Goal: Transaction & Acquisition: Purchase product/service

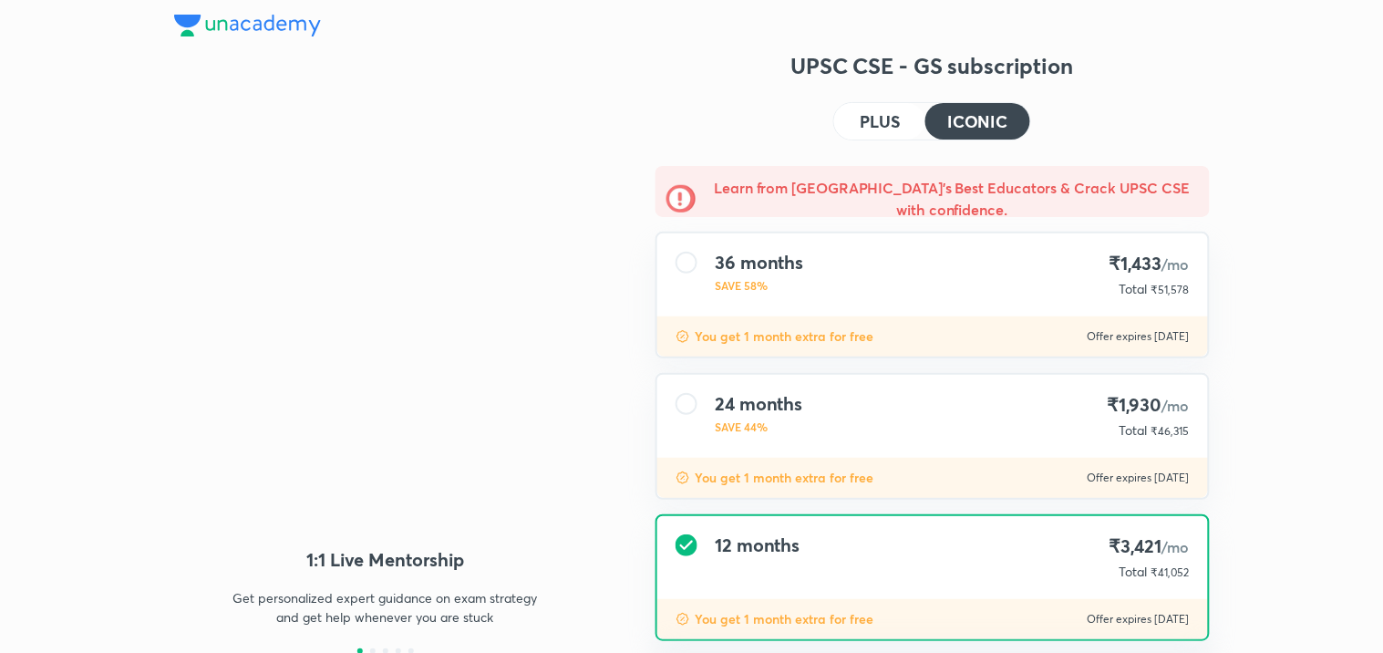
type input "NIKIST"
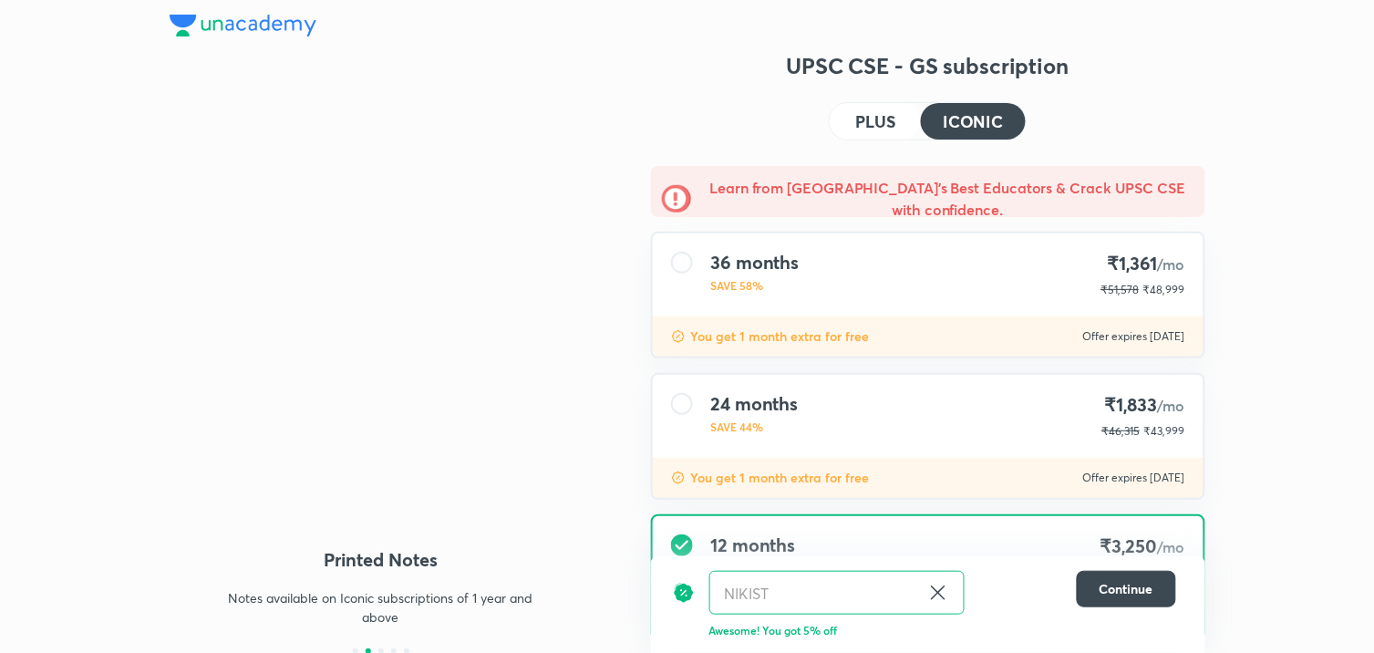
scroll to position [115, 0]
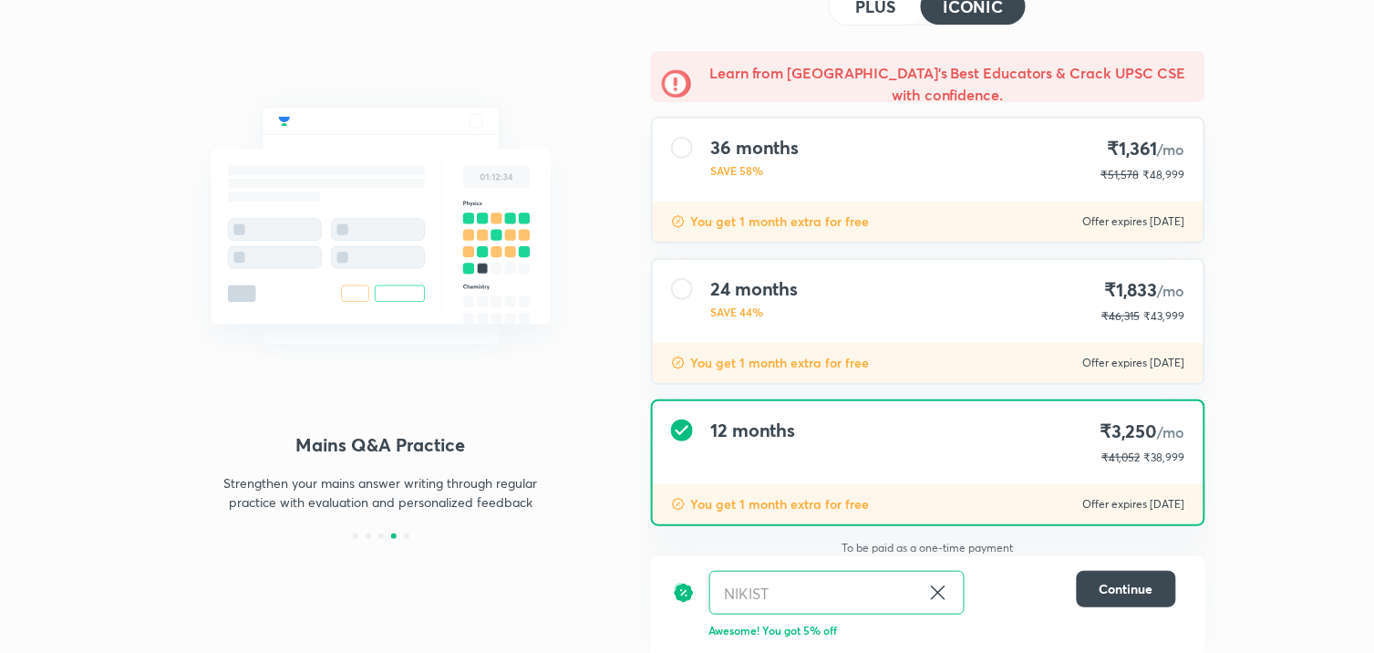
click at [883, 13] on h4 "PLUS" at bounding box center [875, 6] width 40 height 16
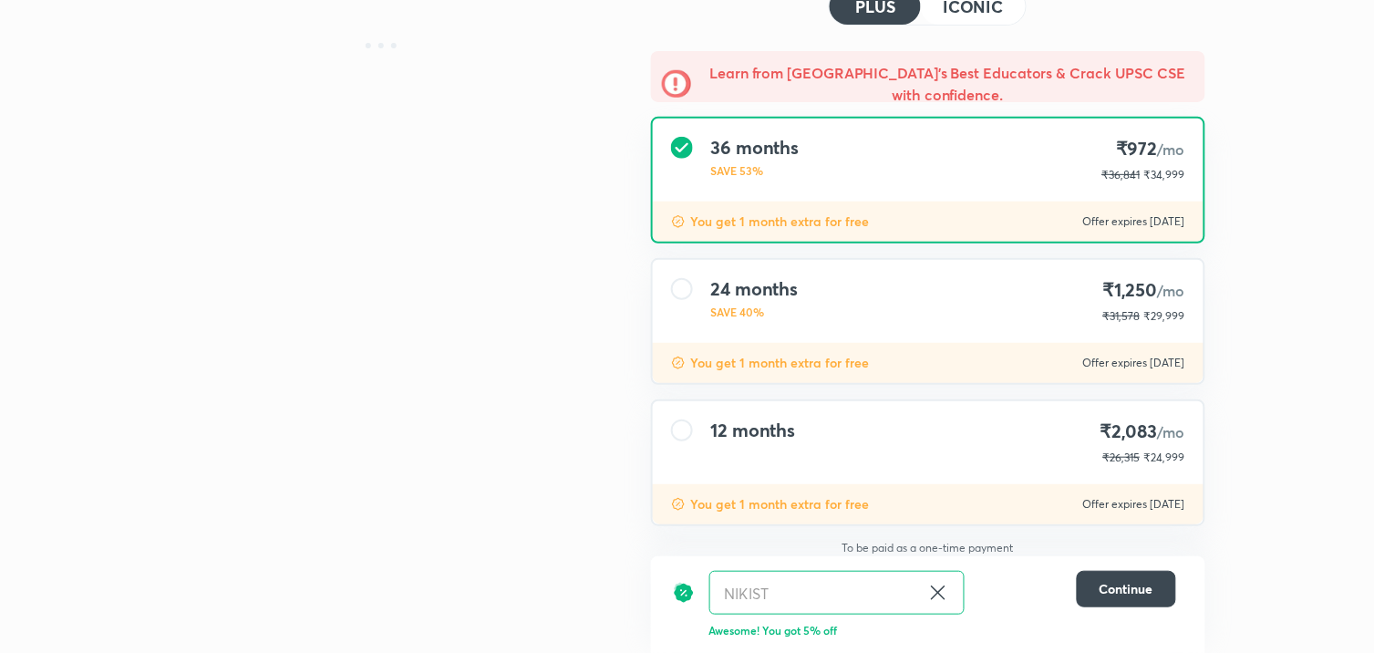
click at [743, 471] on div "12 months ₹2,083 /mo ₹26,315 ₹24,999" at bounding box center [928, 442] width 551 height 83
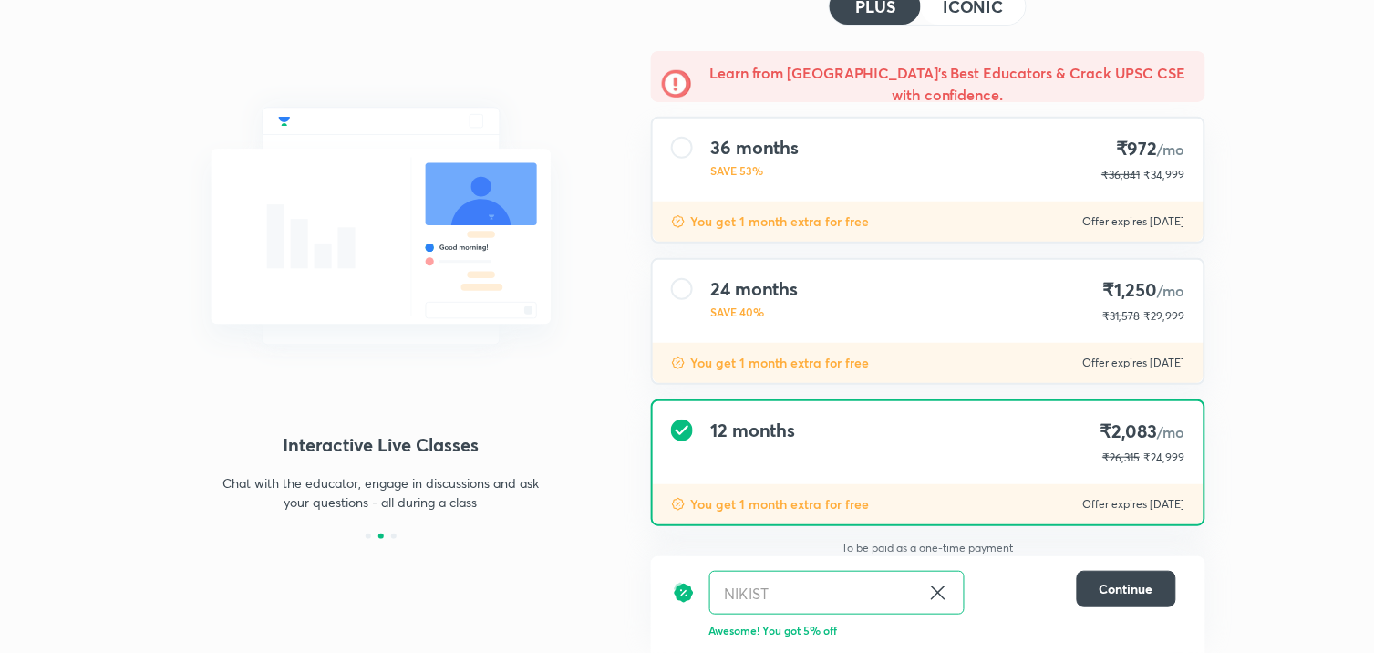
click at [977, 10] on h4 "ICONIC" at bounding box center [973, 6] width 60 height 16
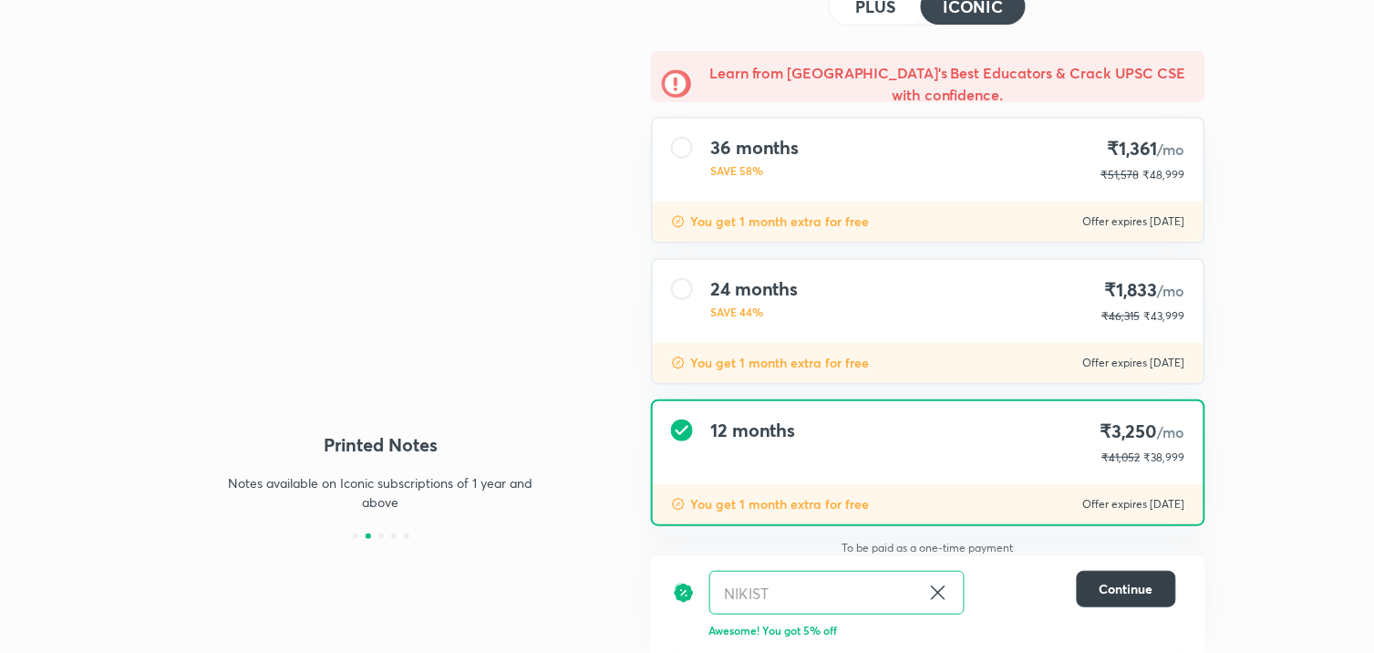
click at [1077, 582] on button "Continue" at bounding box center [1126, 589] width 99 height 36
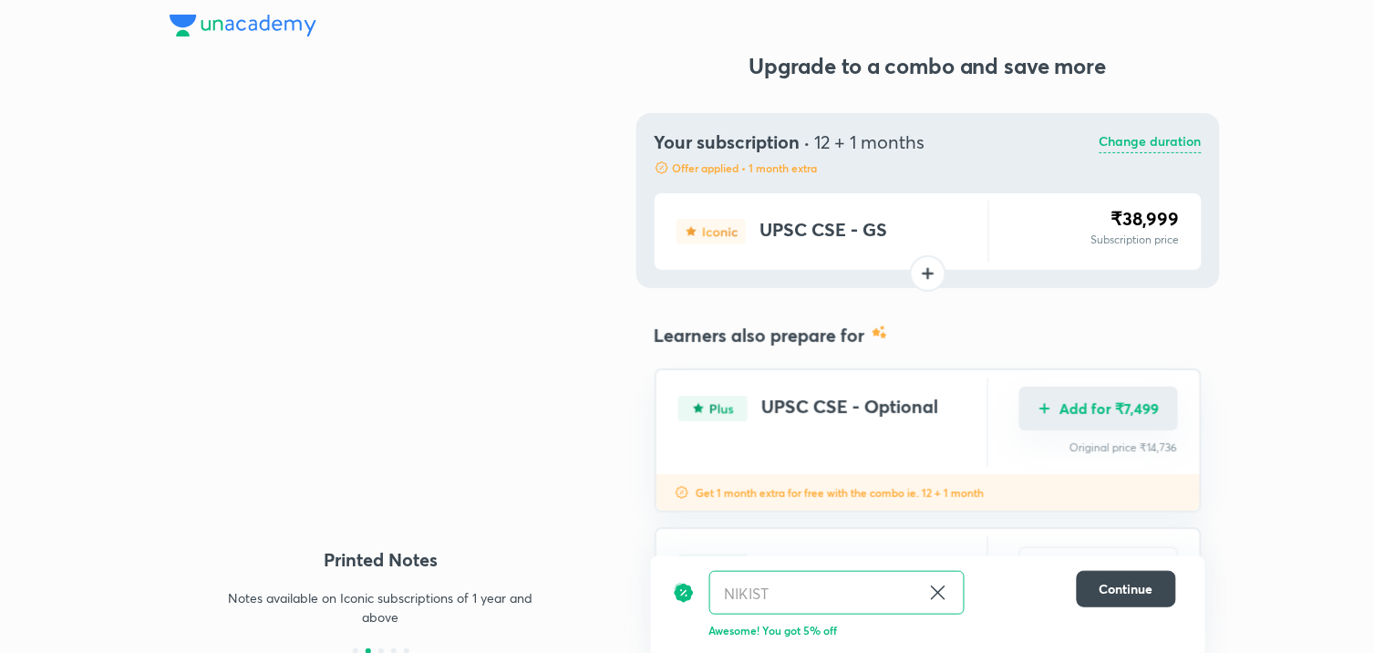
click at [1102, 402] on button "Add for ₹7,499" at bounding box center [1099, 409] width 159 height 44
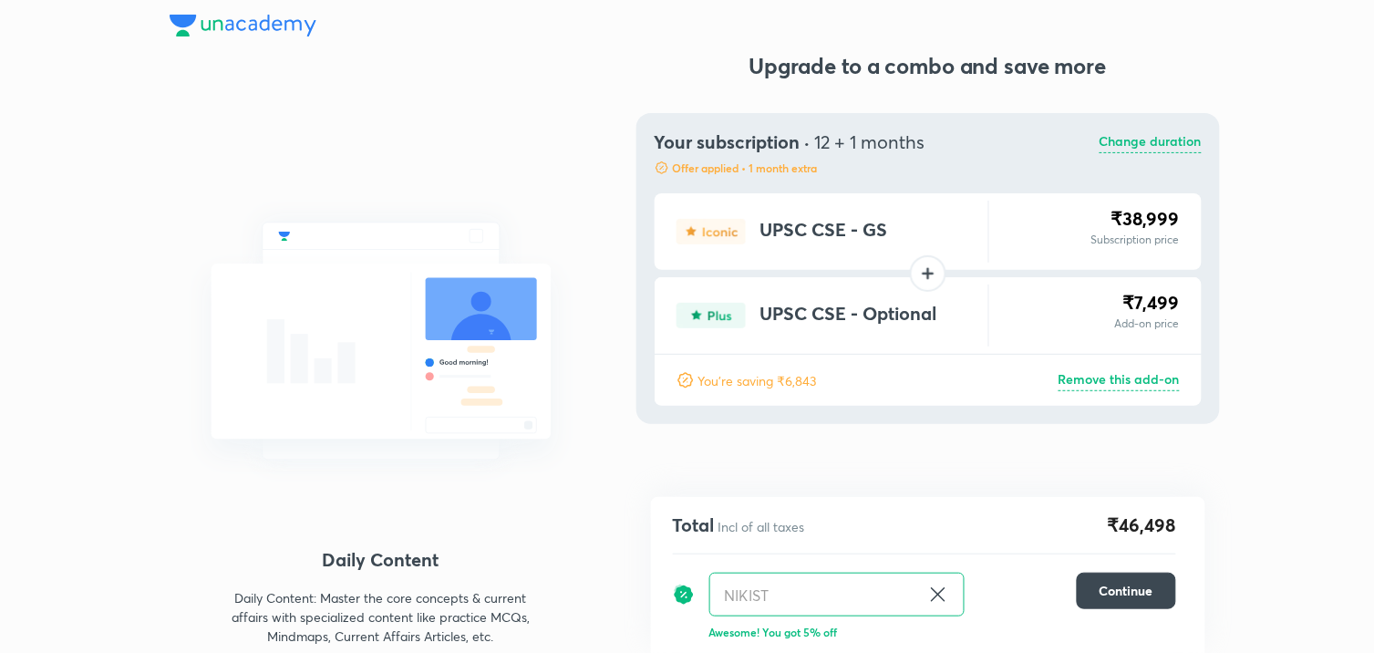
click at [1143, 144] on p "Change duration" at bounding box center [1151, 142] width 102 height 22
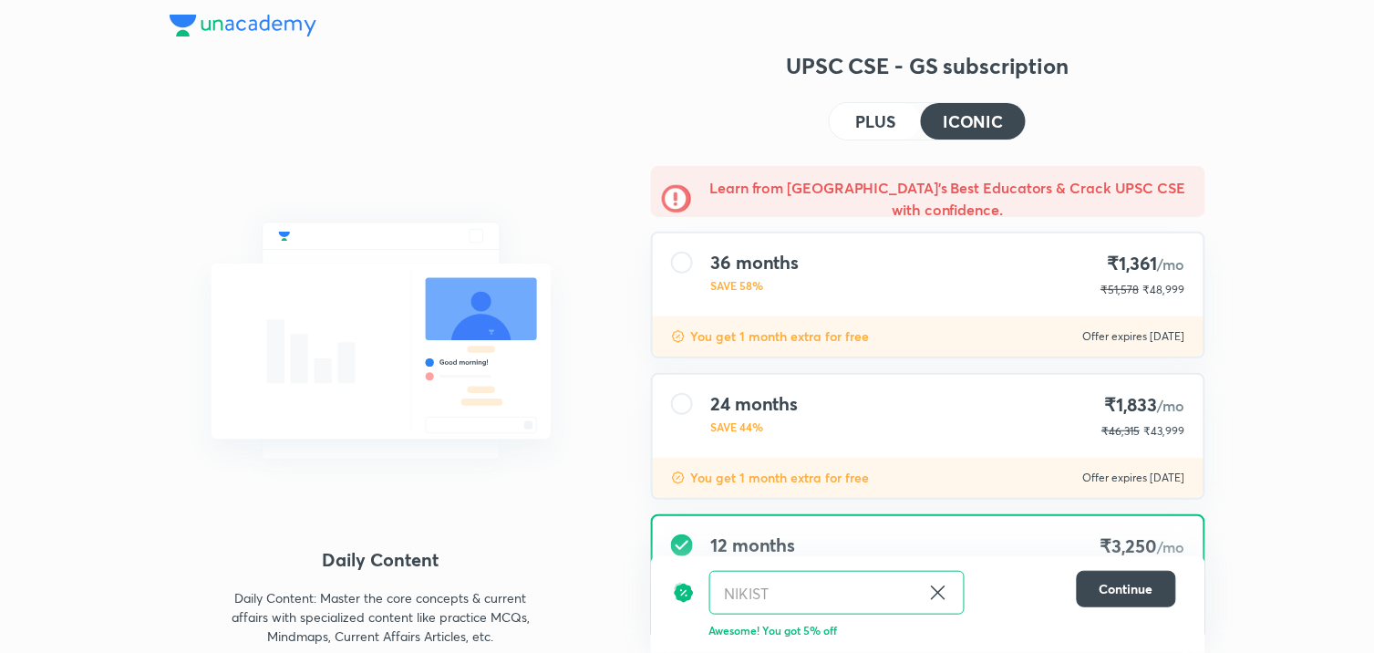
click at [916, 217] on div "Learn from [GEOGRAPHIC_DATA]'s Best Educators & Crack UPSC CSE with confidence.…" at bounding box center [929, 425] width 584 height 519
click at [910, 296] on div "36 months SAVE 58% ₹1,361 /mo ₹51,578 ₹48,999" at bounding box center [928, 274] width 551 height 83
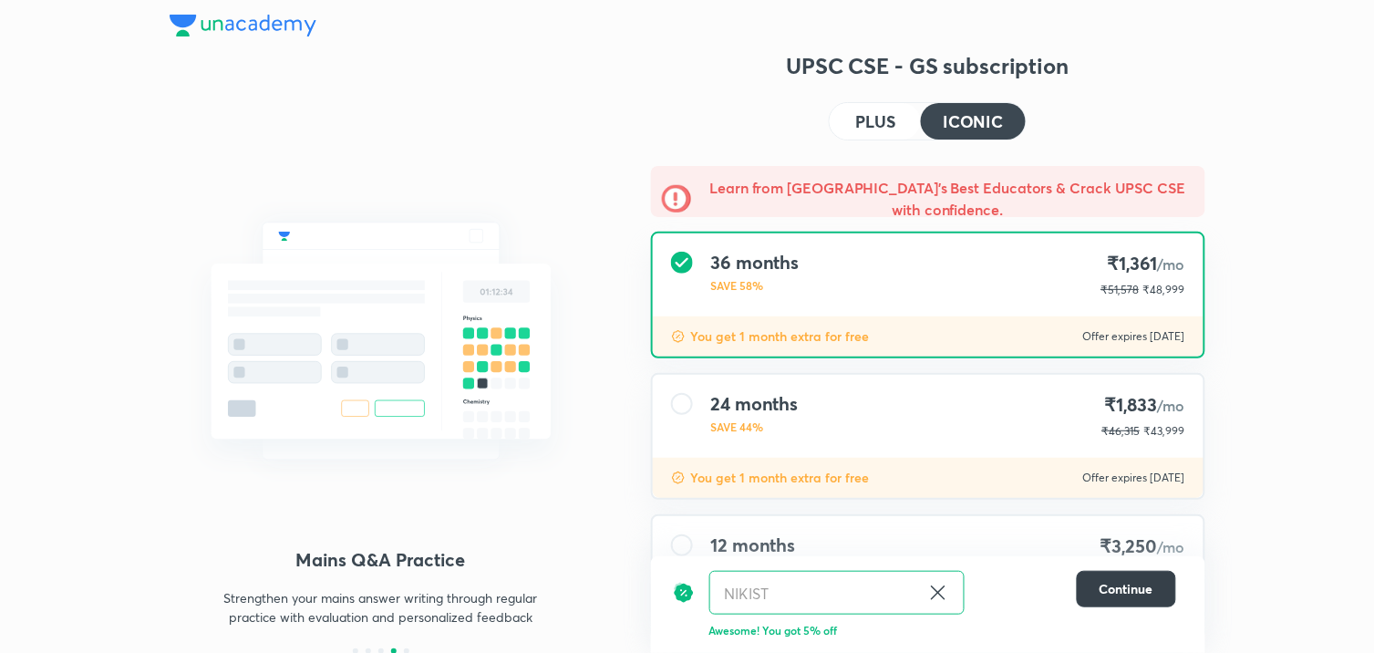
click at [1155, 590] on button "Continue" at bounding box center [1126, 589] width 99 height 36
click at [1113, 582] on span "Continue" at bounding box center [1127, 589] width 54 height 18
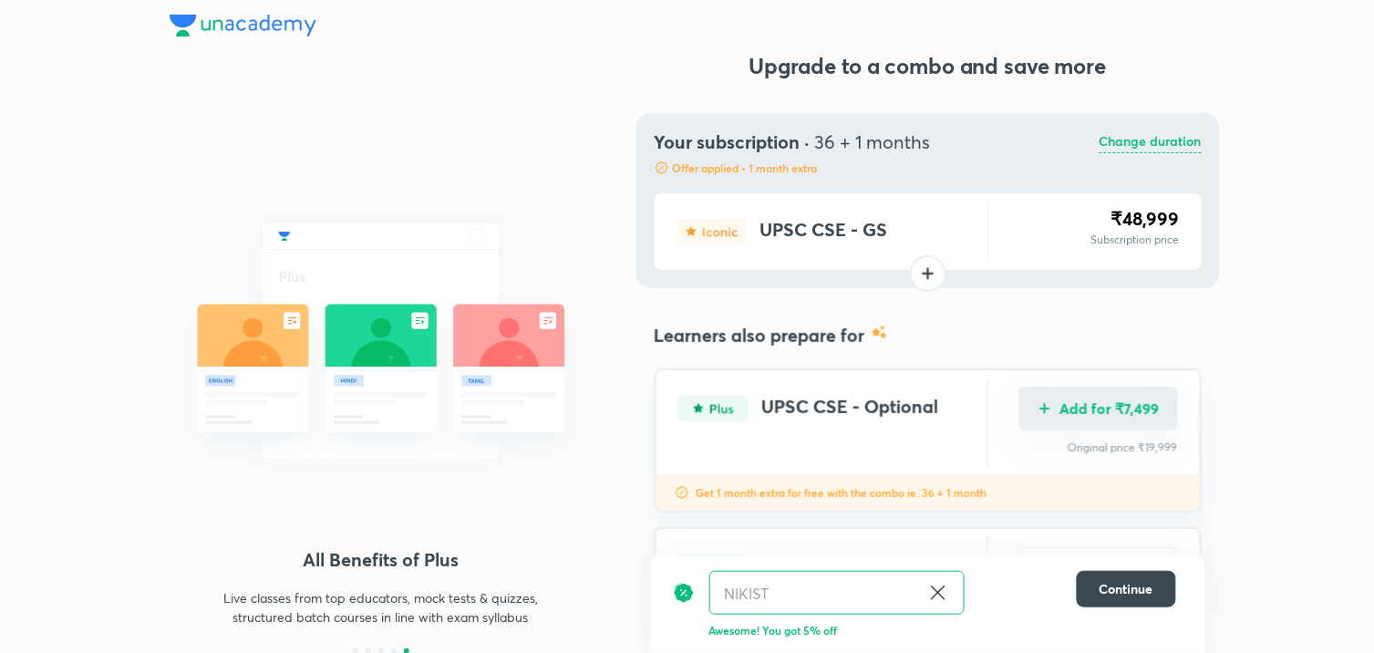
click at [1108, 394] on button "Add for ₹7,499" at bounding box center [1099, 409] width 159 height 44
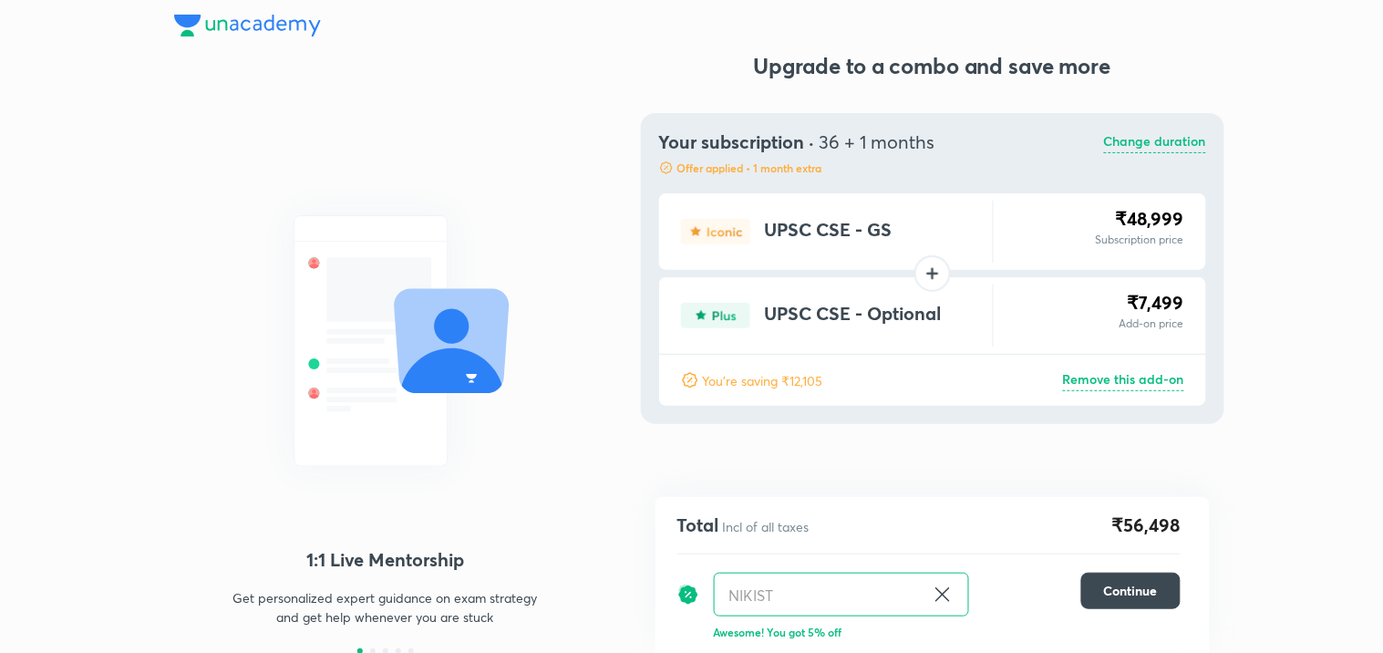
click at [1152, 142] on p "Change duration" at bounding box center [1155, 142] width 102 height 22
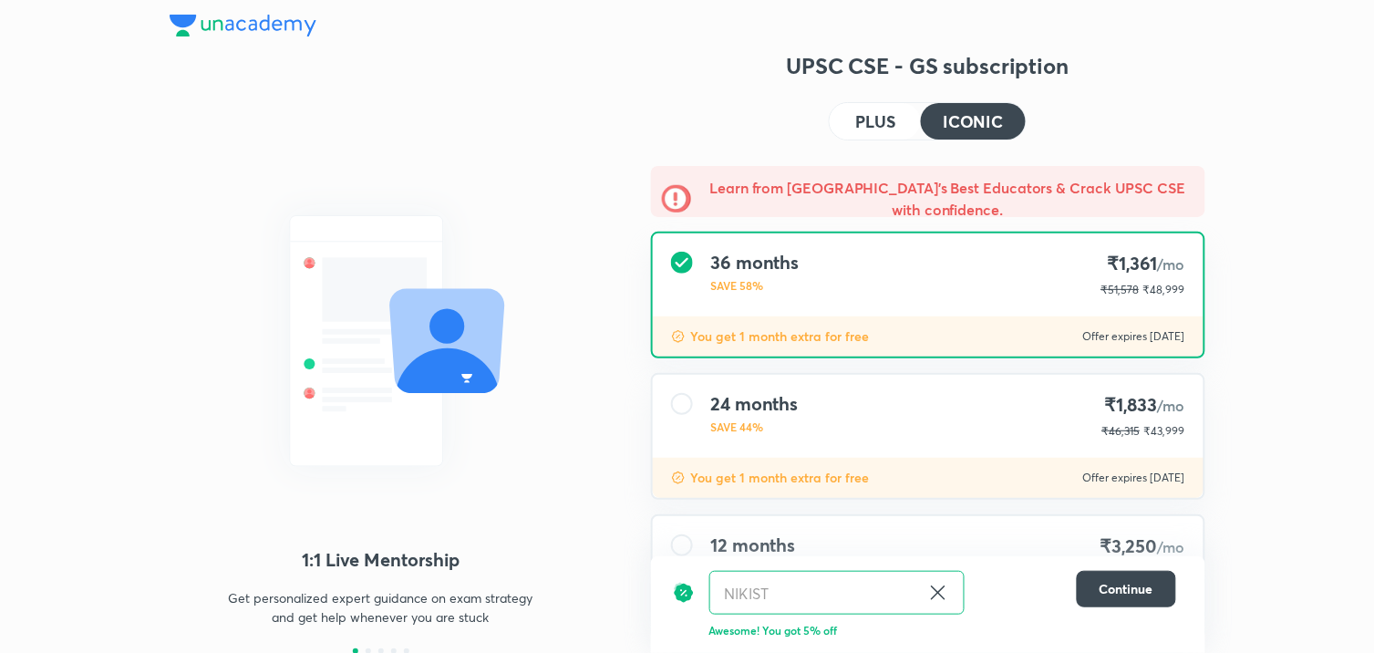
click at [983, 425] on div "24 months SAVE 44% ₹1,833 /mo ₹46,315 ₹43,999" at bounding box center [928, 416] width 551 height 83
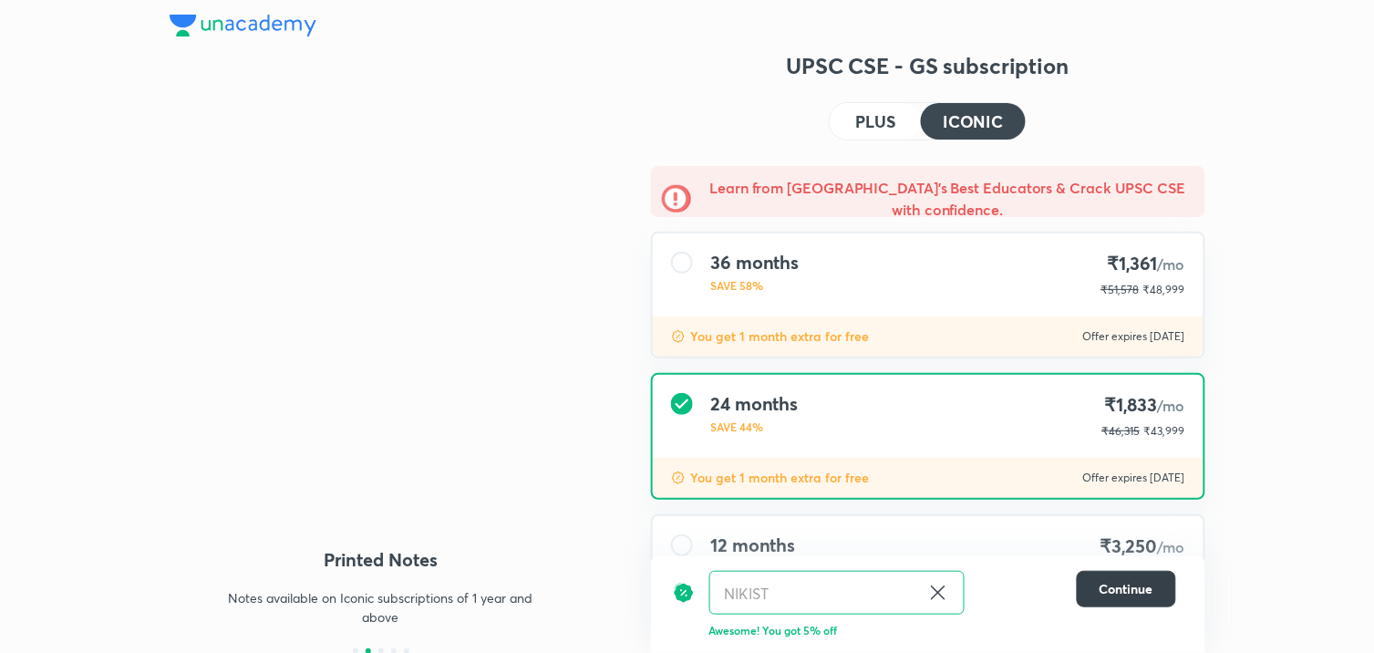
click at [1164, 581] on button "Continue" at bounding box center [1126, 589] width 99 height 36
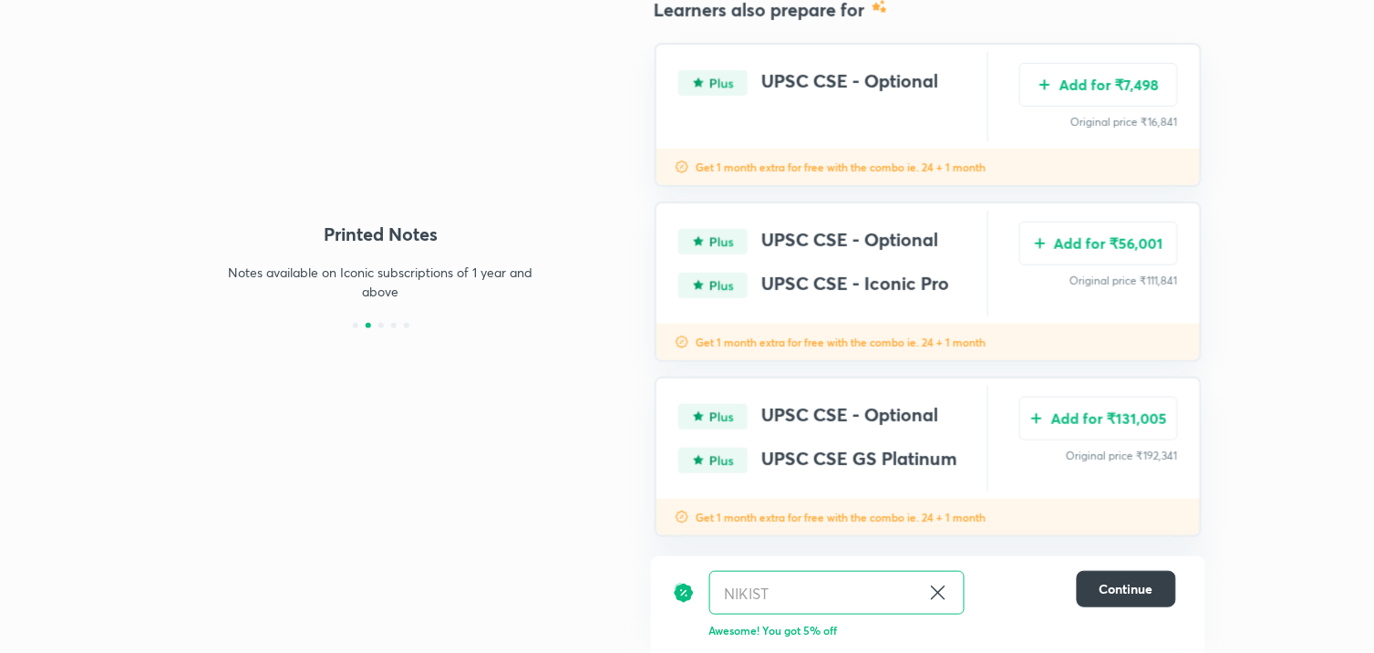
scroll to position [347, 0]
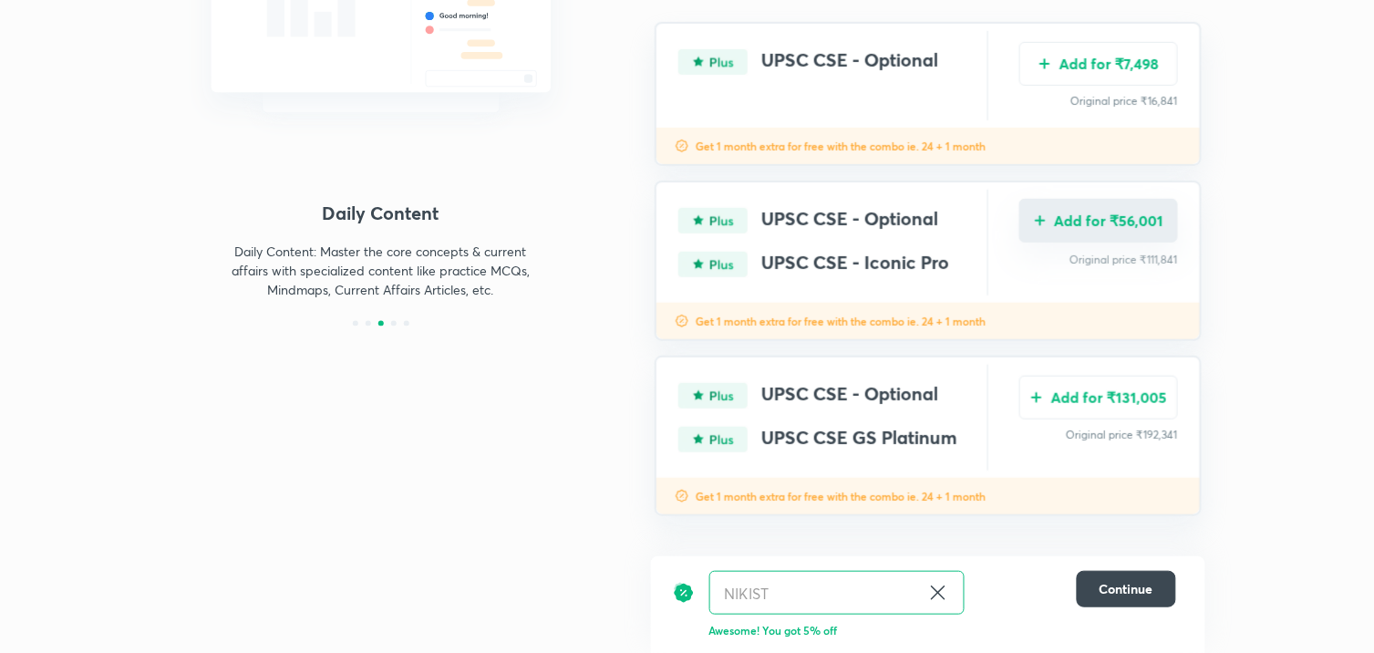
click at [1095, 206] on button "Add for ₹56,001" at bounding box center [1099, 221] width 159 height 44
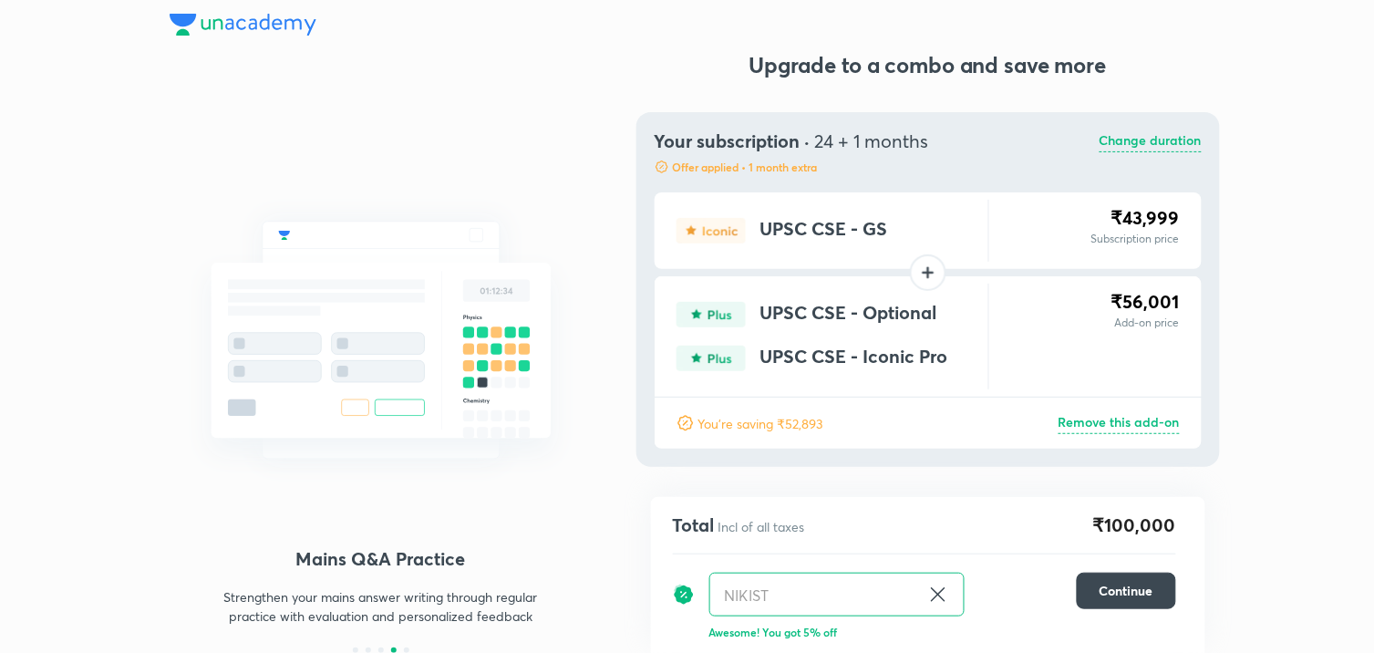
scroll to position [0, 0]
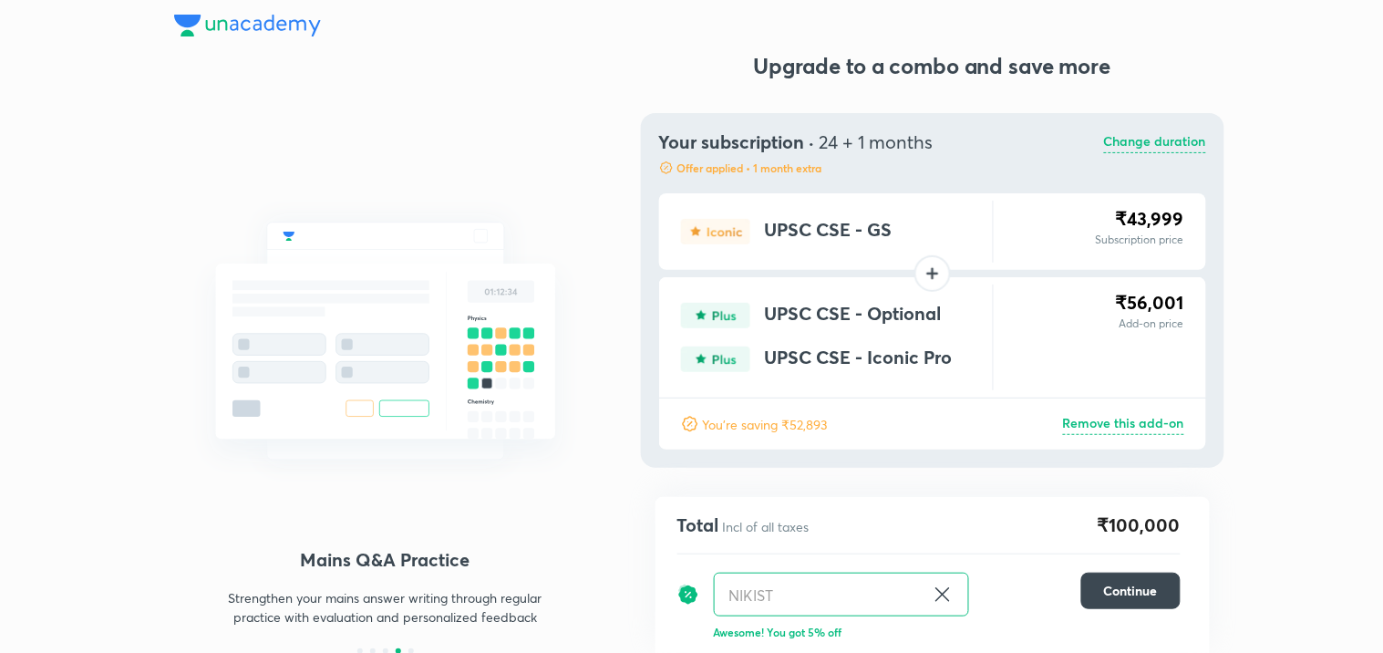
click at [1123, 123] on div "Your subscription · 24 + 1 months Offer applied • 1 month extra Change duration…" at bounding box center [933, 290] width 584 height 355
click at [1124, 131] on p "Change duration" at bounding box center [1155, 142] width 102 height 22
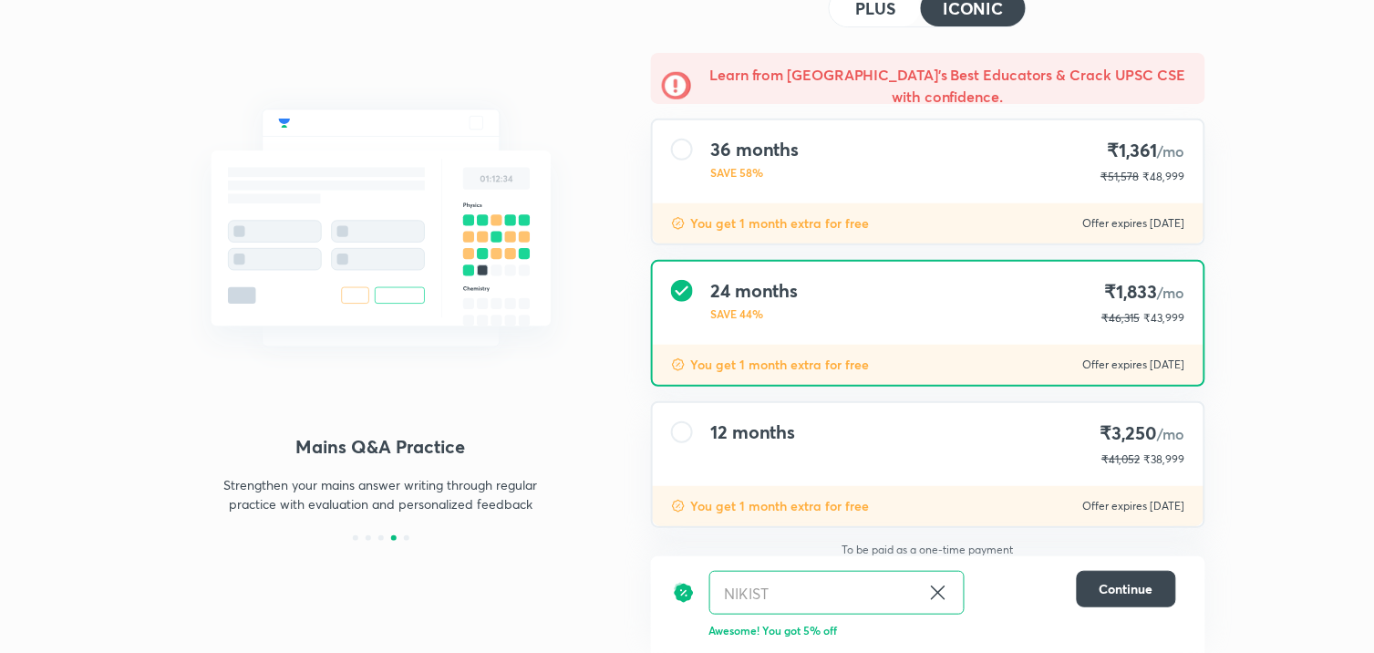
scroll to position [115, 0]
click at [1031, 457] on div "12 months ₹3,250 /mo ₹41,052 ₹38,999" at bounding box center [928, 442] width 551 height 83
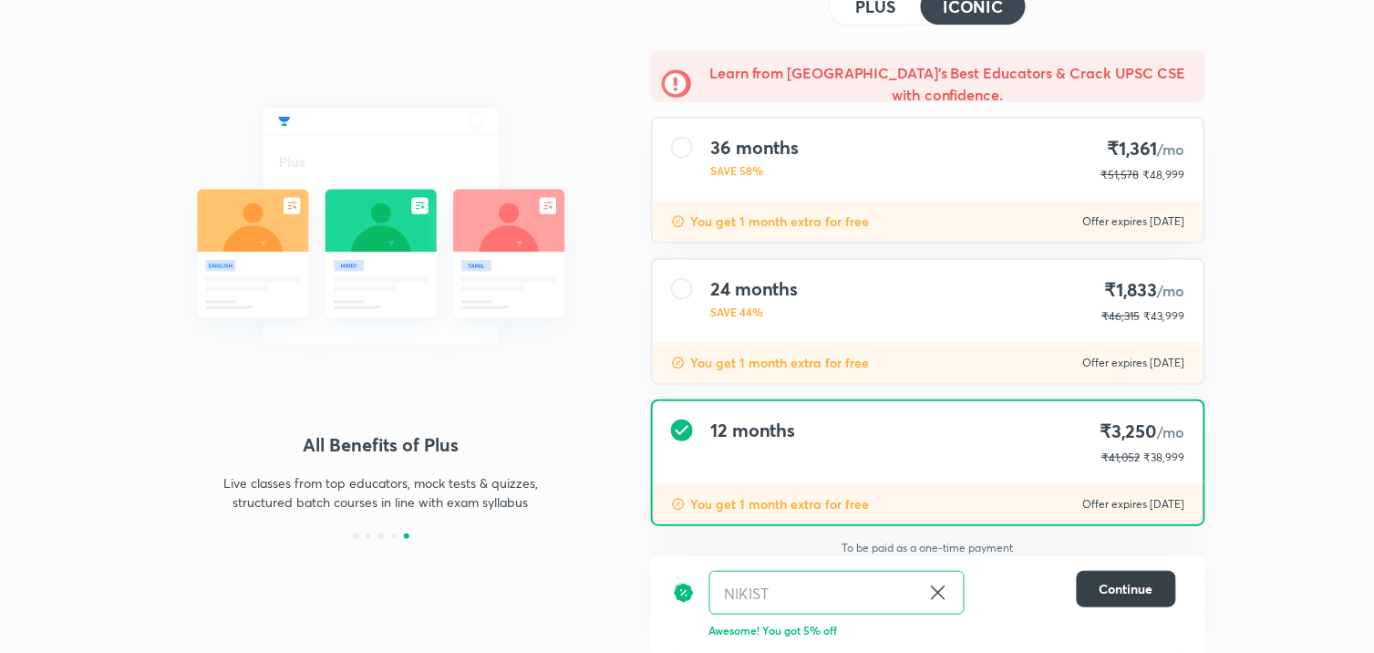
click at [1129, 605] on button "Continue" at bounding box center [1126, 589] width 99 height 36
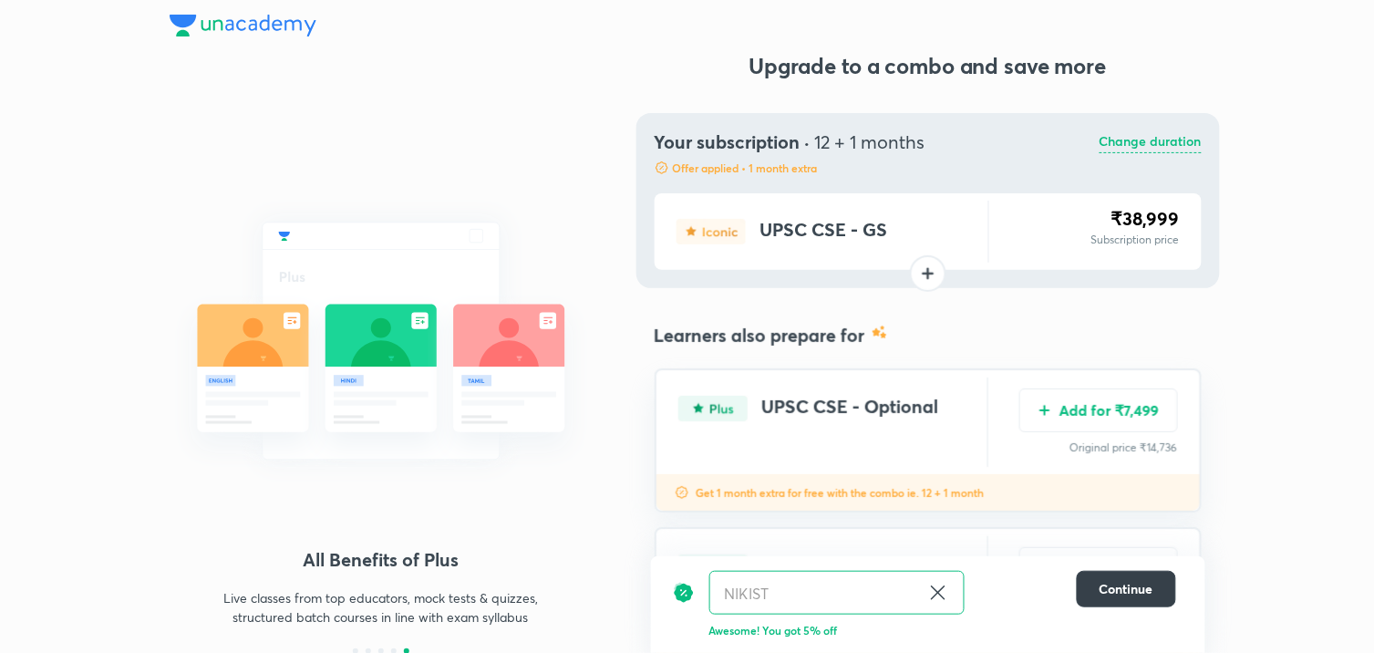
scroll to position [347, 0]
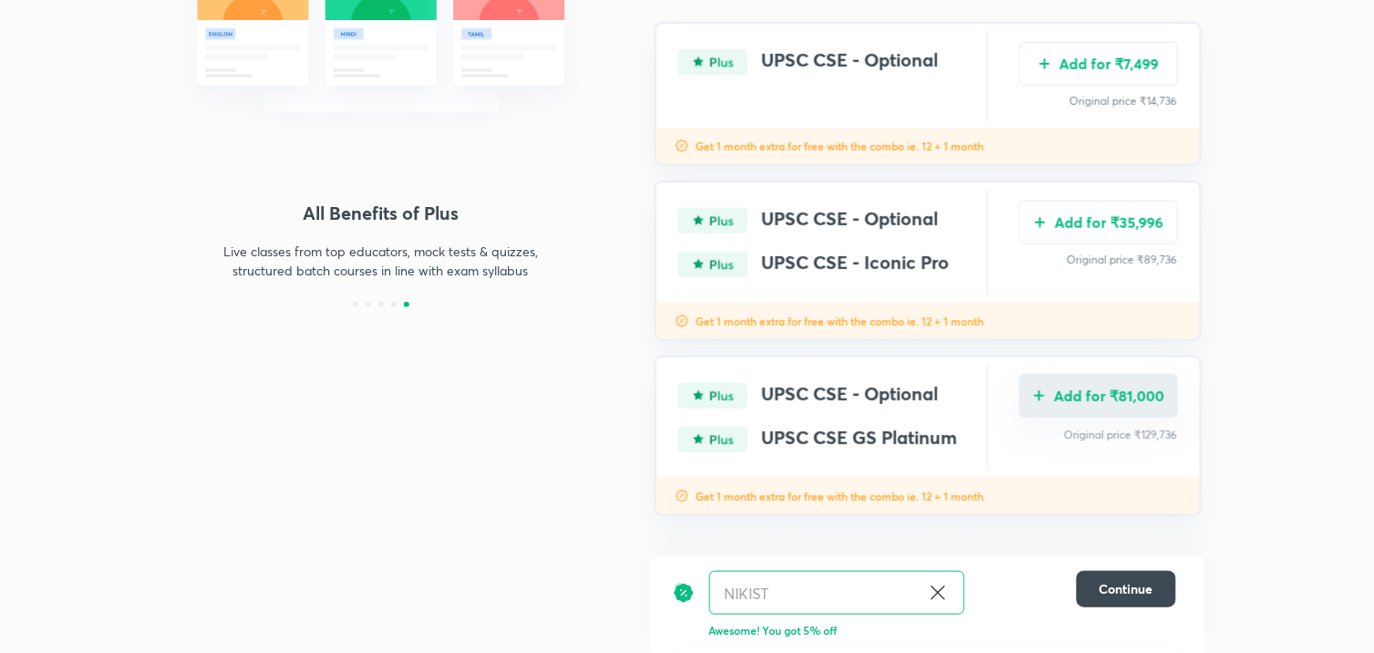
click at [1083, 377] on button "Add for ₹81,000" at bounding box center [1099, 396] width 159 height 44
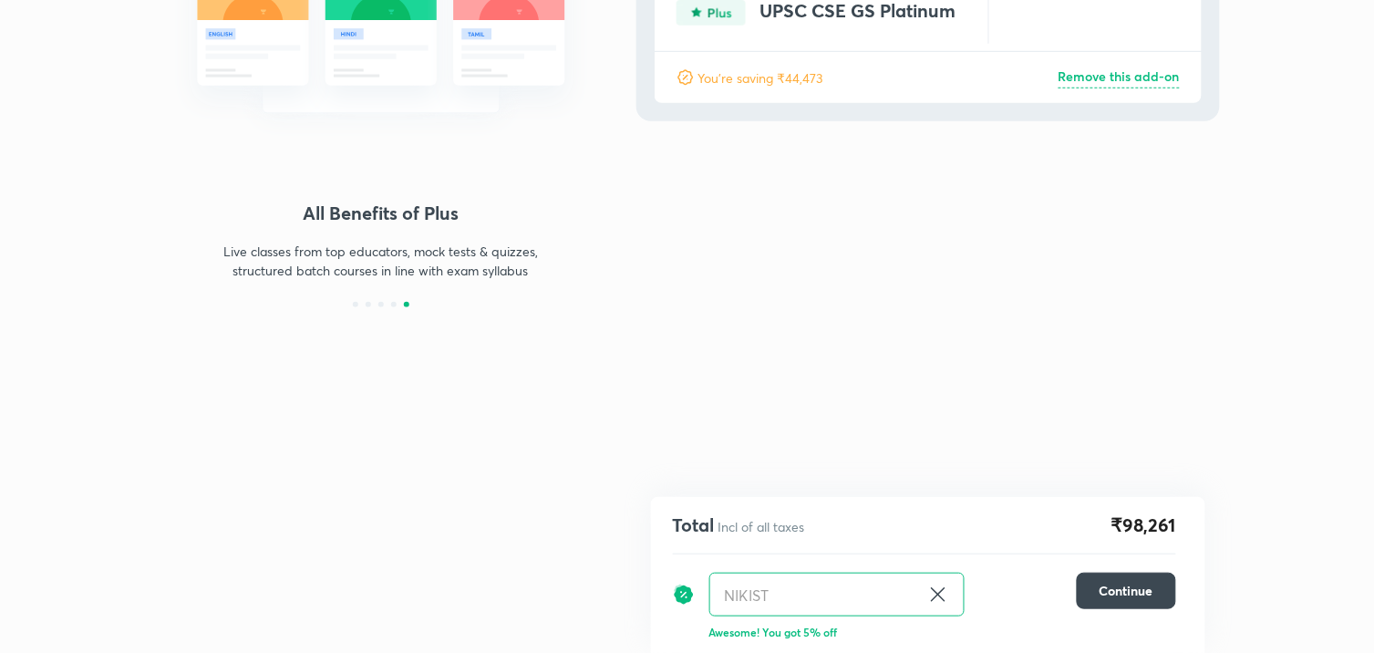
scroll to position [0, 0]
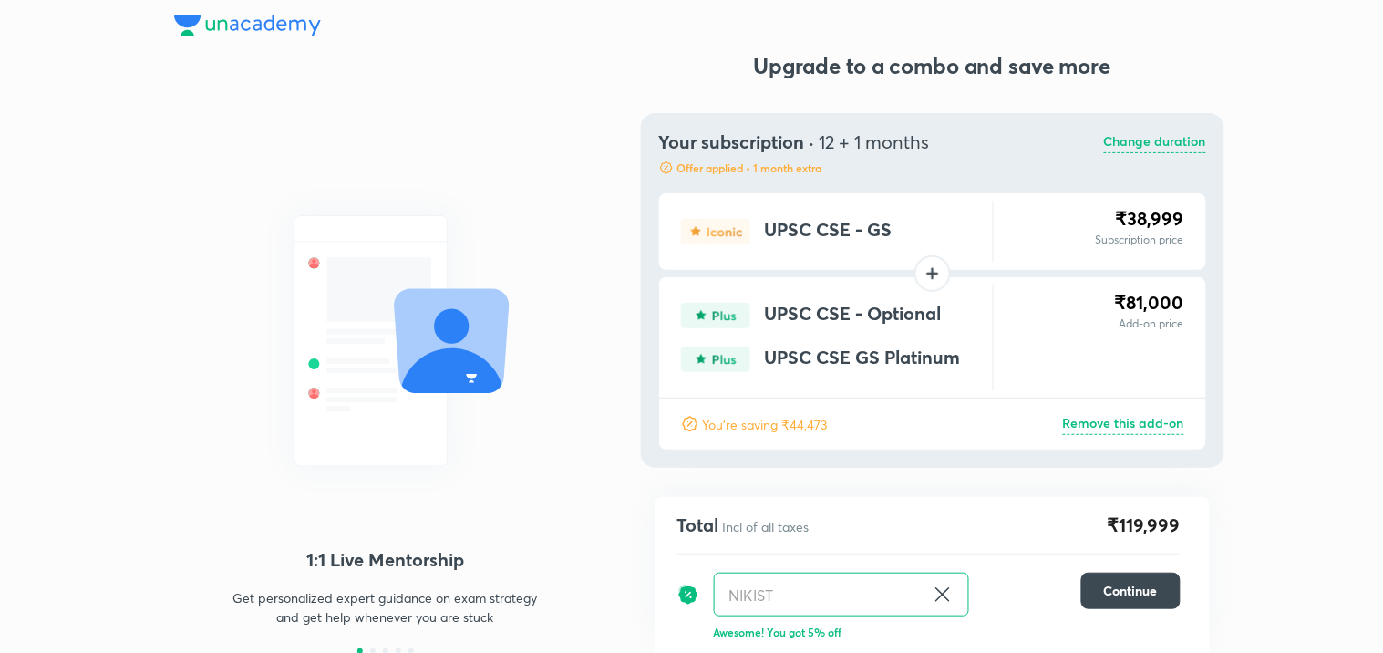
click at [1143, 134] on p "Change duration" at bounding box center [1155, 142] width 102 height 22
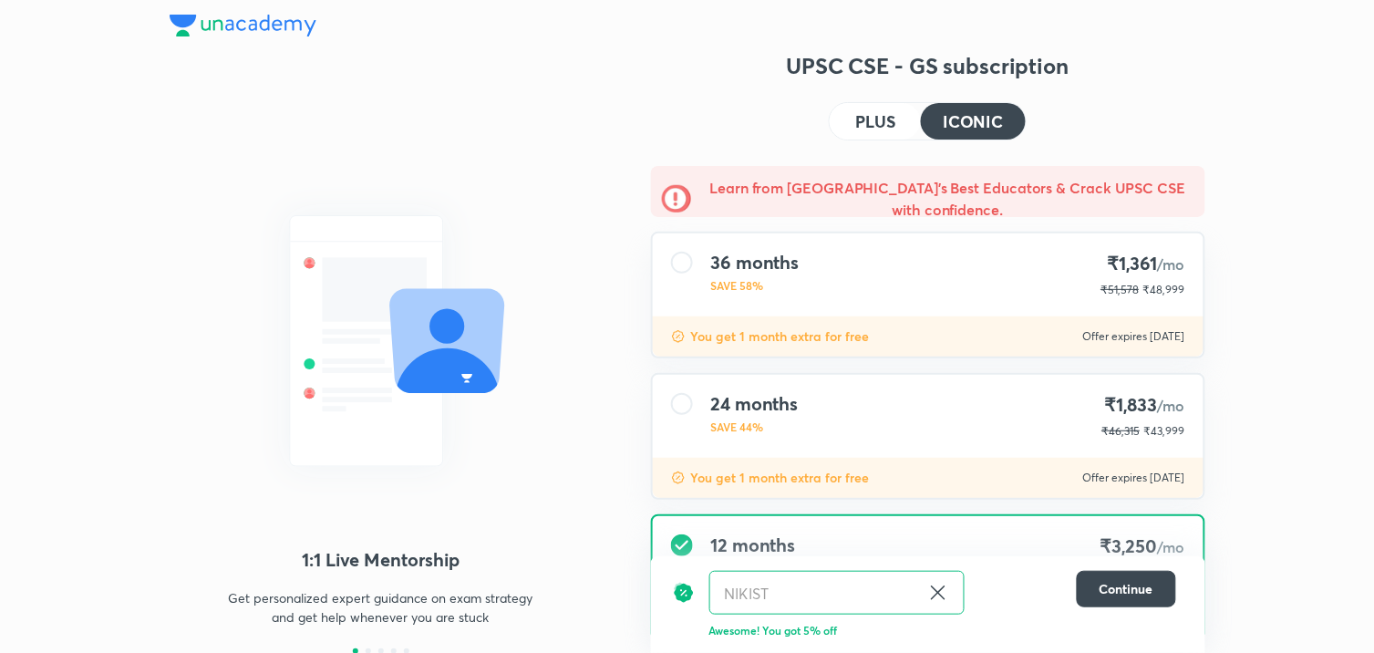
click at [1143, 134] on div "UPSC CSE - GS subscription PLUS ICONIC Learn from [GEOGRAPHIC_DATA]'s Best Educ…" at bounding box center [928, 413] width 554 height 725
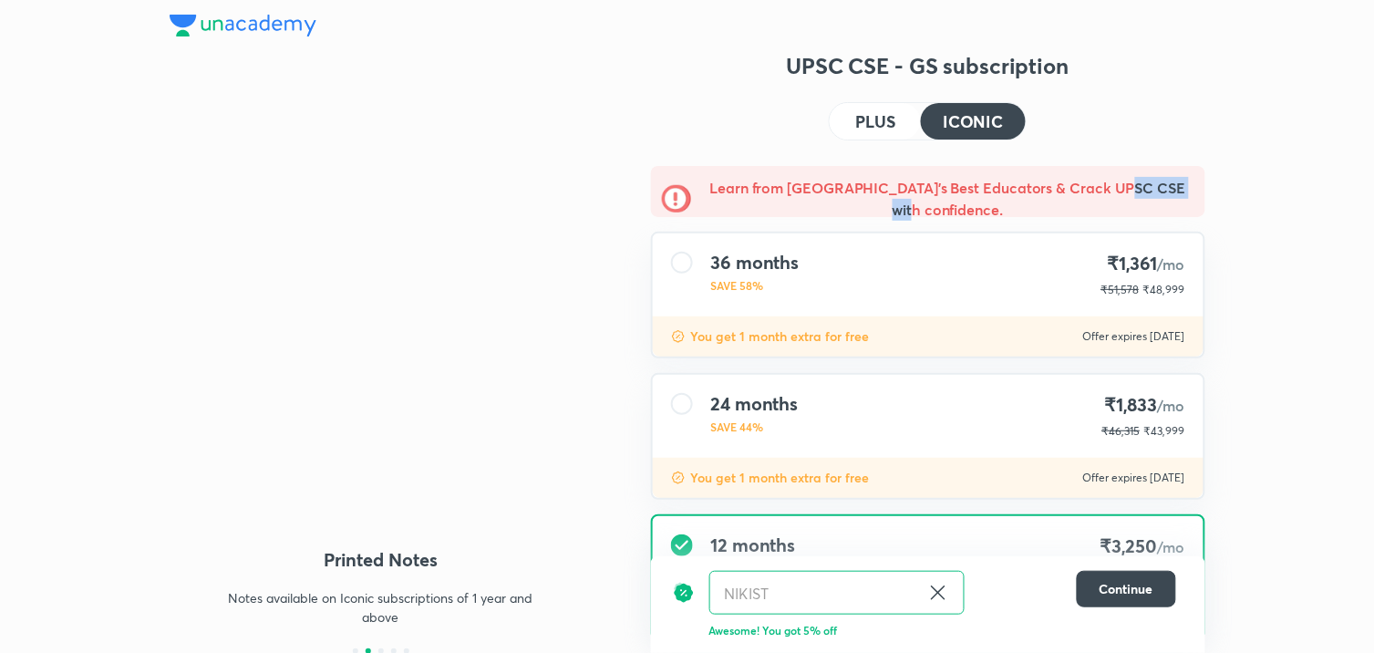
click at [897, 103] on button "PLUS" at bounding box center [875, 121] width 91 height 36
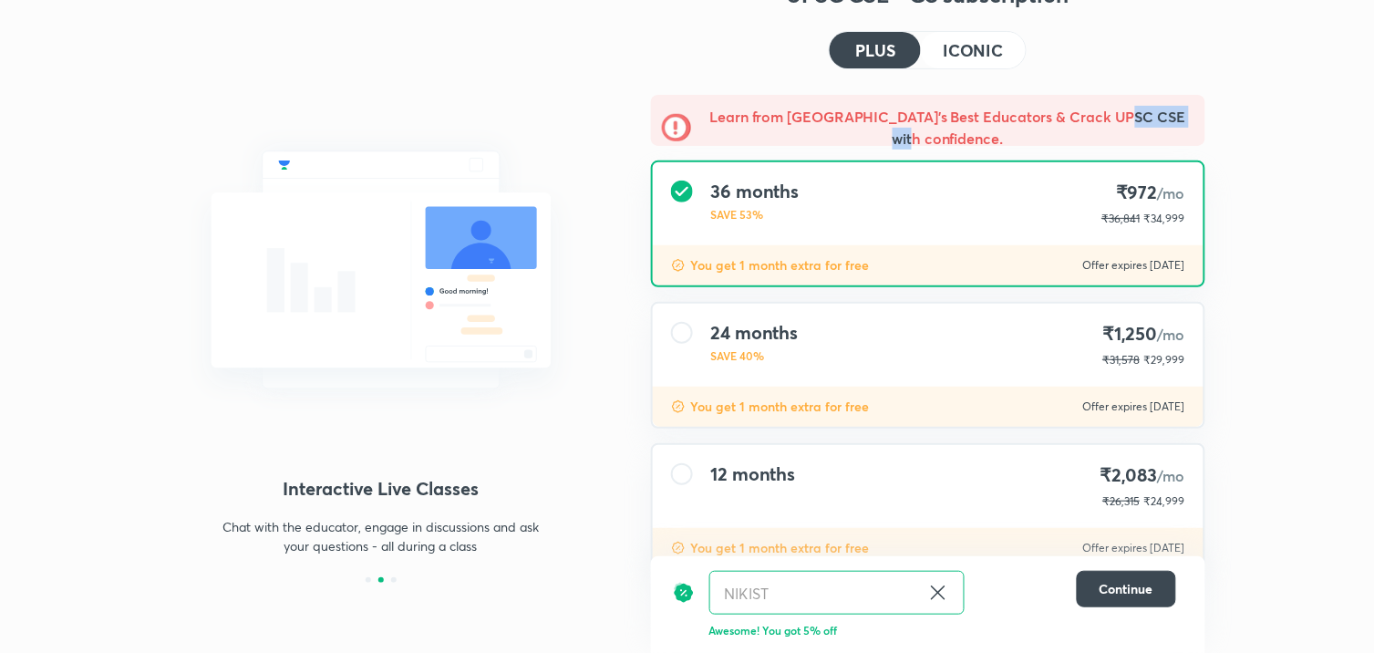
scroll to position [115, 0]
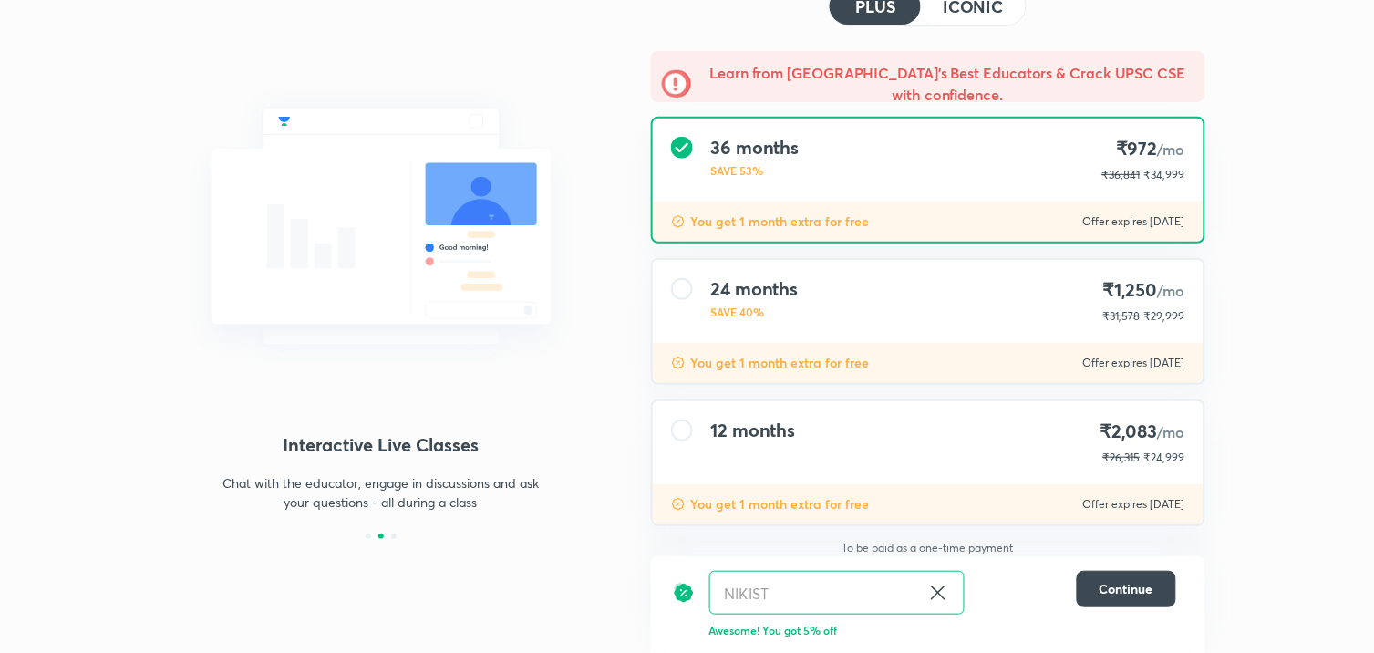
click at [1040, 490] on div "You get 1 month extra for free Offer expires [DATE]" at bounding box center [928, 504] width 551 height 40
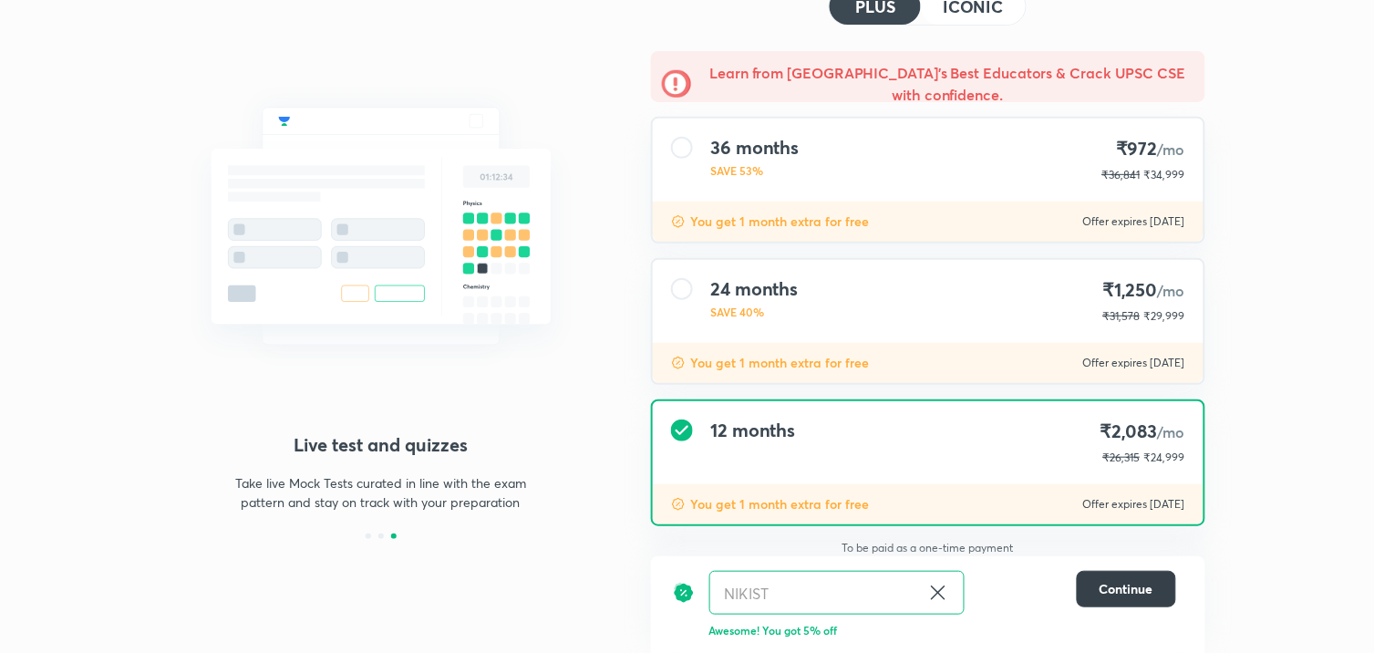
click at [1106, 590] on span "Continue" at bounding box center [1127, 589] width 54 height 18
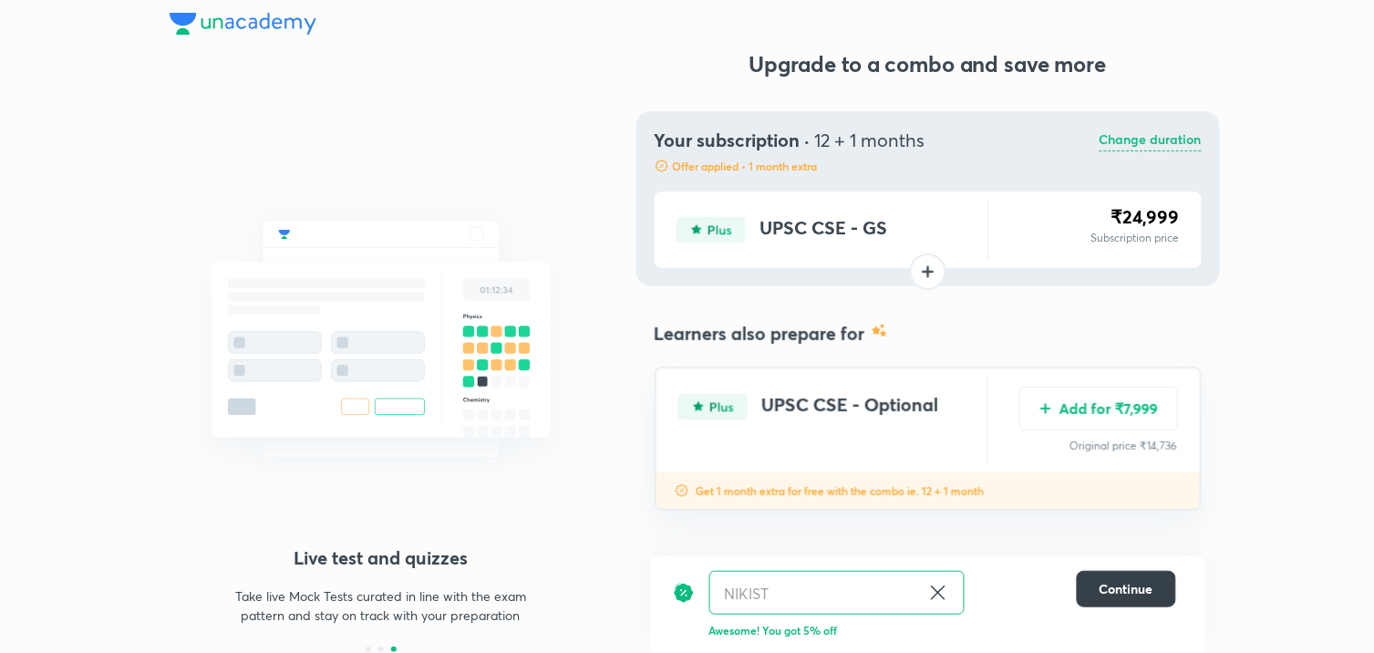
scroll to position [0, 0]
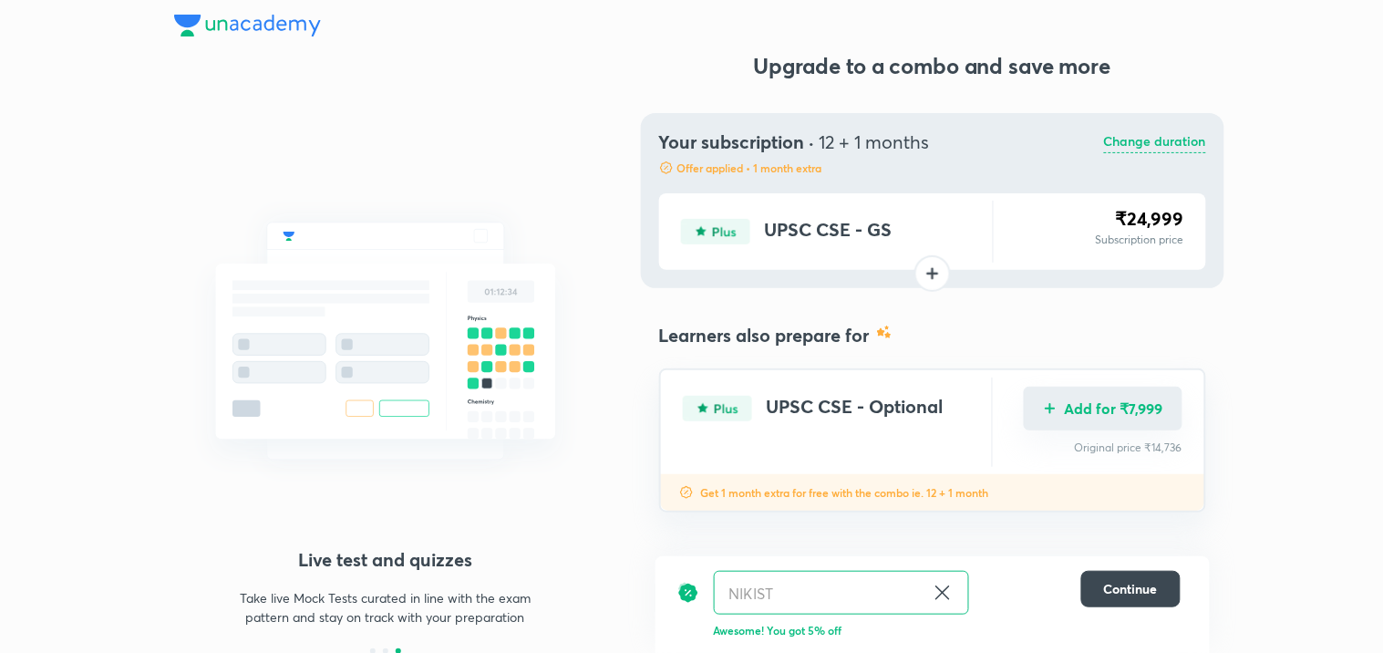
click at [1119, 399] on button "Add for ₹7,999" at bounding box center [1103, 409] width 159 height 44
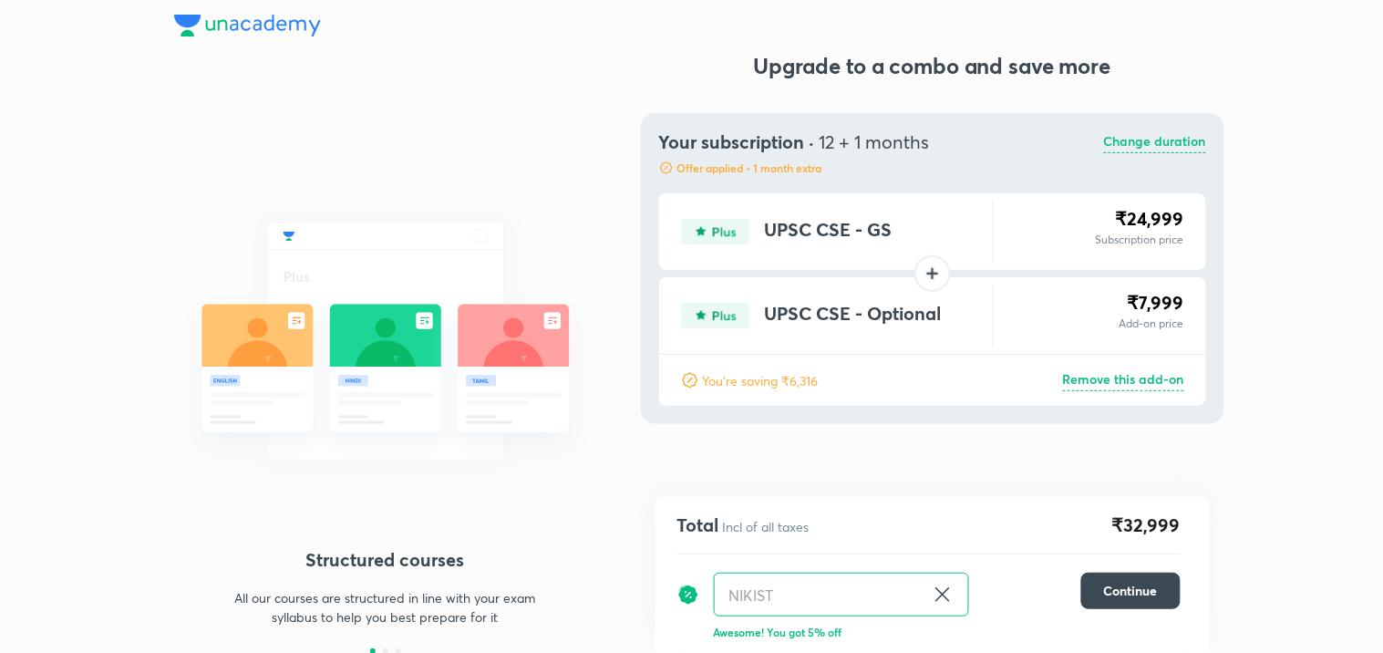
click at [1168, 143] on p "Change duration" at bounding box center [1155, 142] width 102 height 22
